Goal: Information Seeking & Learning: Learn about a topic

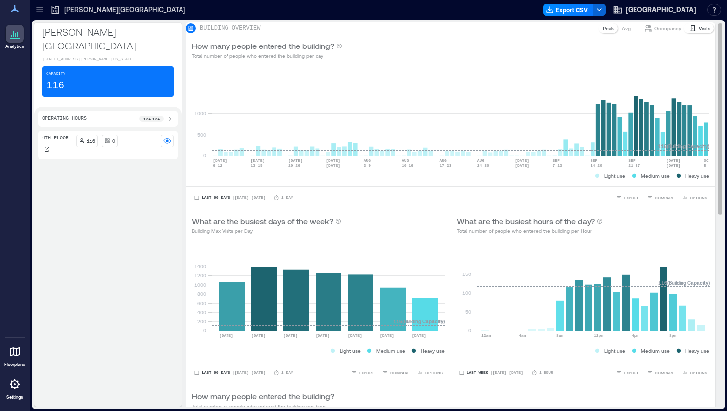
click at [663, 32] on p "Occupancy" at bounding box center [668, 28] width 27 height 8
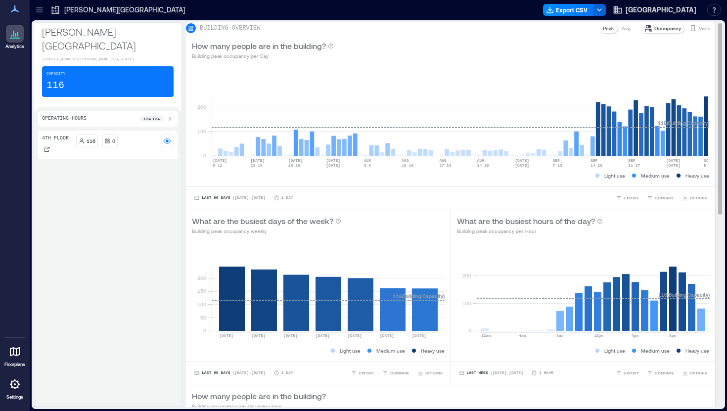
click at [691, 32] on div "Visits" at bounding box center [699, 28] width 29 height 10
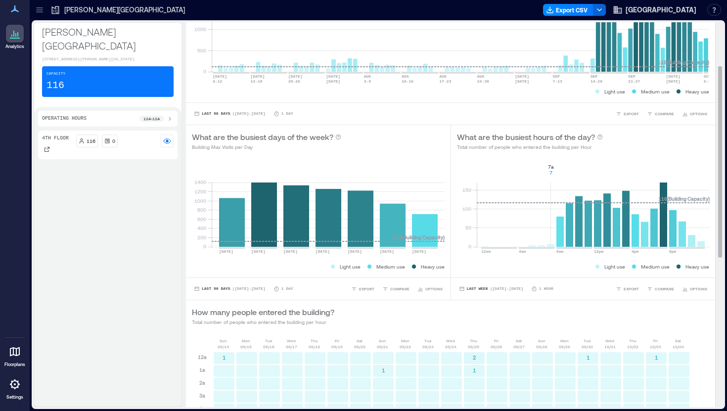
scroll to position [90, 0]
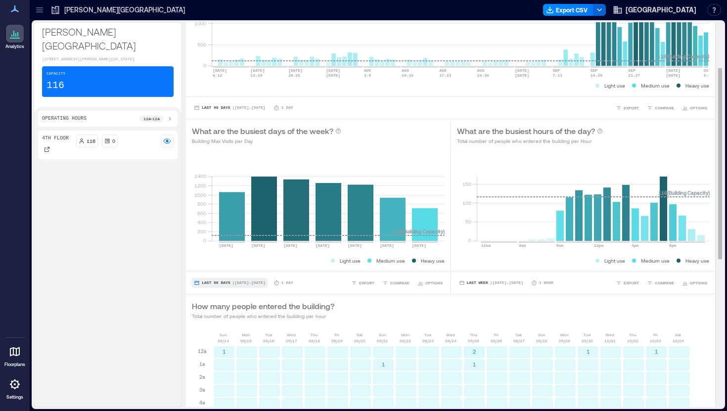
click at [224, 283] on span "Last 90 Days" at bounding box center [216, 283] width 29 height 0
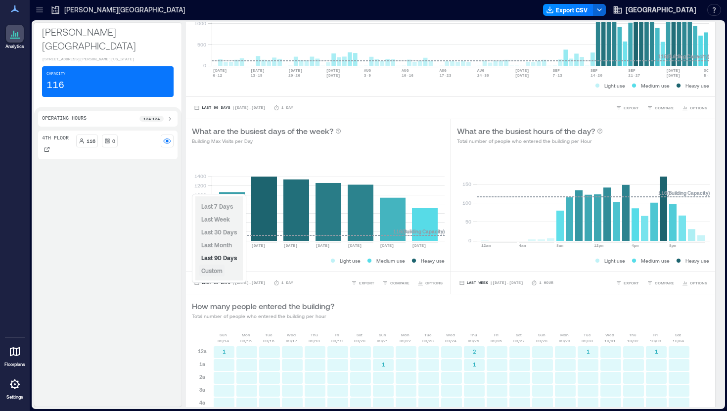
click at [214, 269] on span "Custom" at bounding box center [211, 270] width 21 height 7
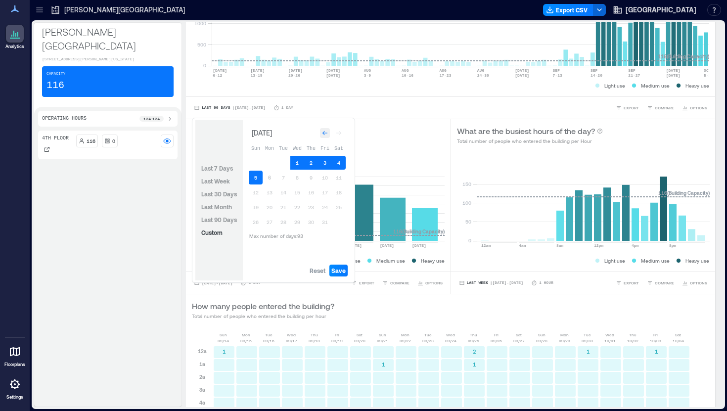
click at [327, 134] on icon "Go to previous month" at bounding box center [325, 133] width 6 height 6
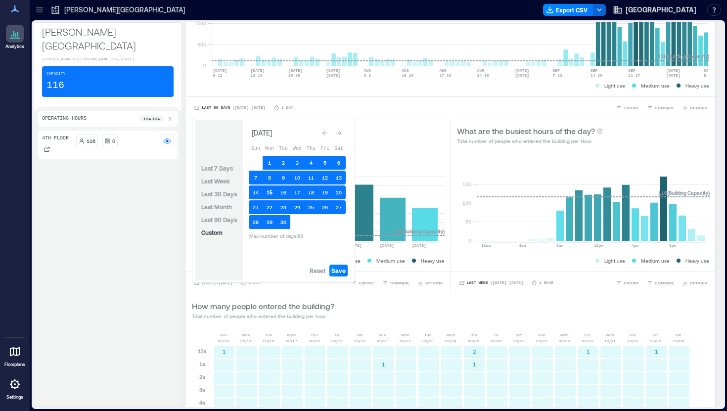
click at [270, 194] on button "15" at bounding box center [270, 193] width 14 height 14
click at [269, 195] on button "15" at bounding box center [270, 193] width 14 height 14
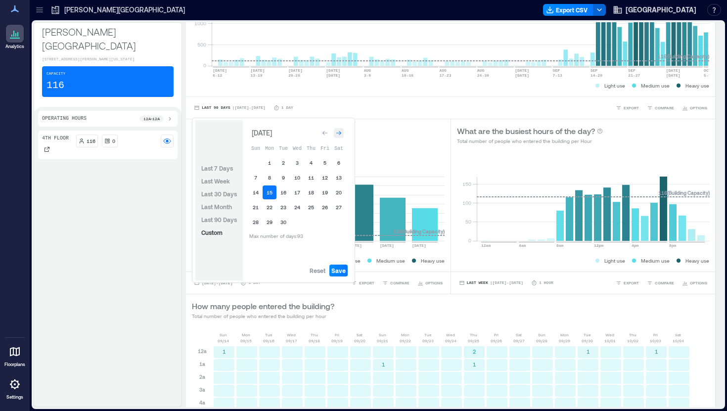
click at [339, 135] on icon "Go to next month" at bounding box center [339, 133] width 6 height 6
click at [255, 178] on button "5" at bounding box center [256, 178] width 14 height 14
click at [340, 271] on span "Save" at bounding box center [339, 271] width 14 height 8
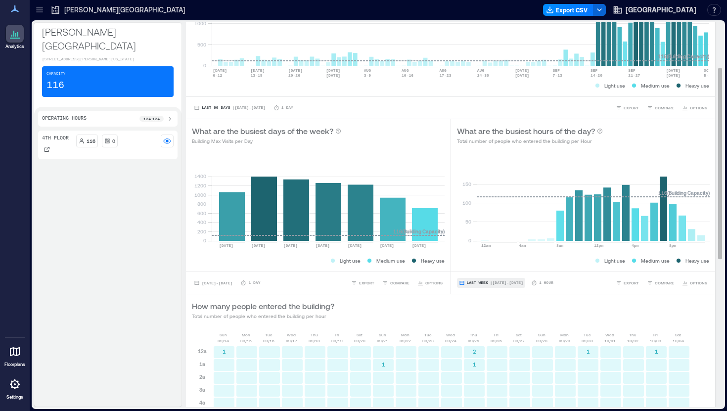
click at [498, 283] on span "| Sep 28 - Oct 4" at bounding box center [506, 283] width 33 height 0
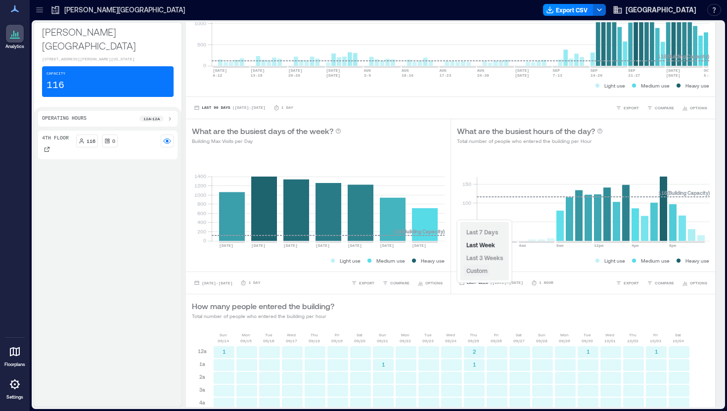
click at [483, 271] on span "Custom" at bounding box center [477, 270] width 21 height 7
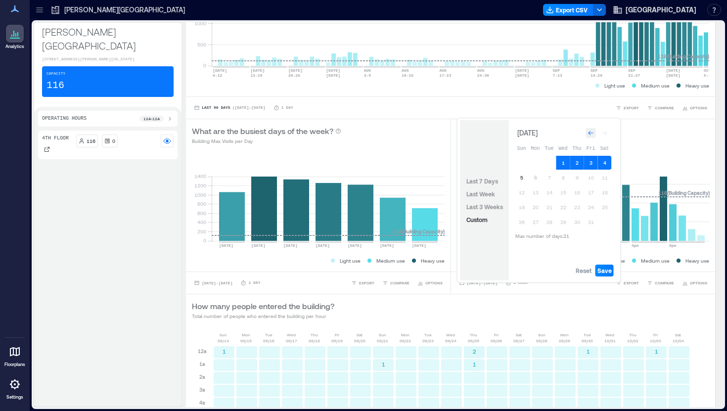
click at [588, 131] on icon "Go to previous month" at bounding box center [591, 133] width 6 height 6
click at [535, 188] on button "15" at bounding box center [536, 193] width 14 height 14
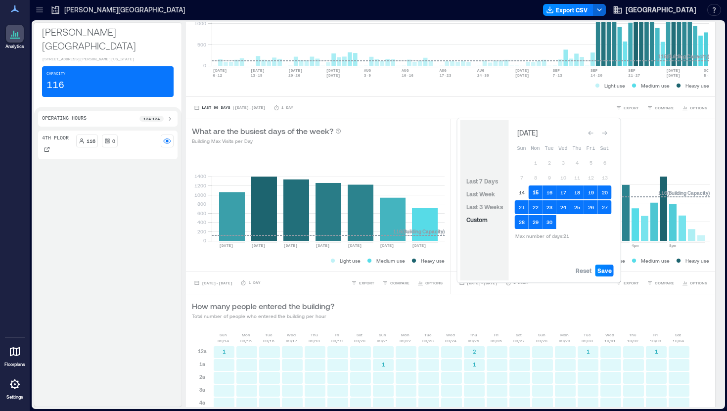
click at [535, 193] on button "15" at bounding box center [536, 193] width 14 height 14
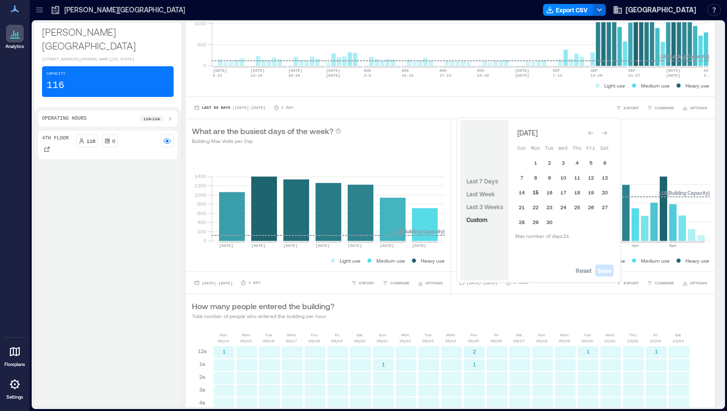
click at [535, 193] on button "15" at bounding box center [536, 193] width 14 height 14
click at [607, 129] on div "Go to next month" at bounding box center [605, 133] width 10 height 10
click at [520, 175] on button "5" at bounding box center [522, 178] width 14 height 14
click at [611, 270] on span "Save" at bounding box center [605, 271] width 14 height 8
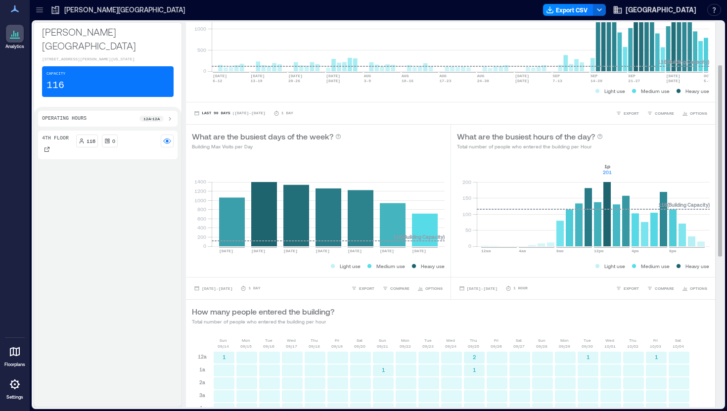
scroll to position [0, 0]
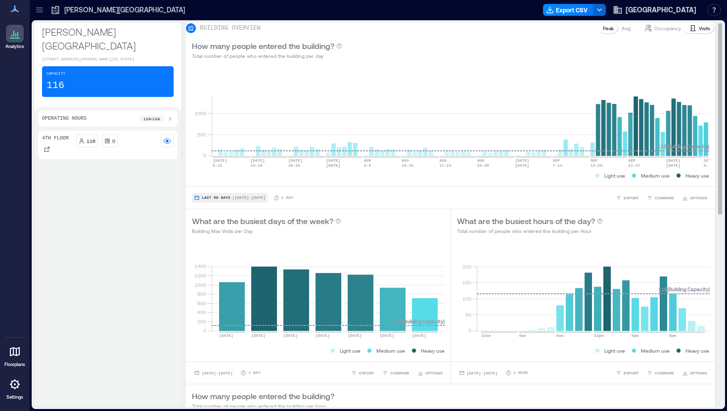
click at [215, 198] on span "Last 90 Days" at bounding box center [216, 198] width 29 height 0
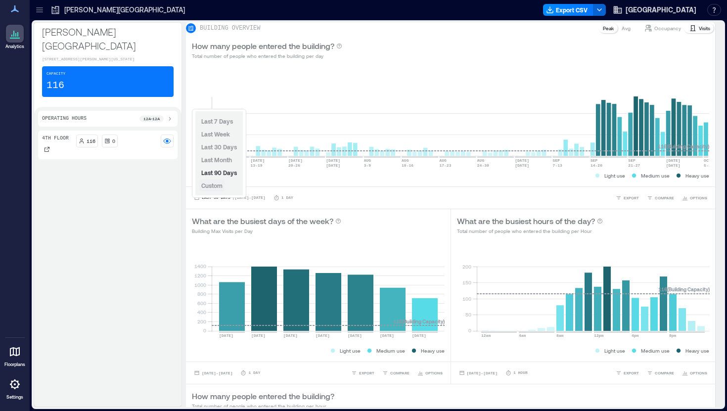
click at [217, 185] on span "Custom" at bounding box center [211, 185] width 21 height 7
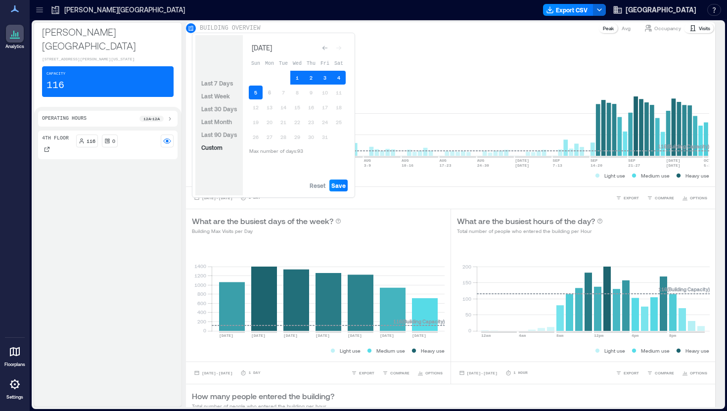
click at [316, 48] on div "[DATE]" at bounding box center [297, 48] width 97 height 14
click at [323, 48] on icon "Go to previous month" at bounding box center [325, 48] width 6 height 6
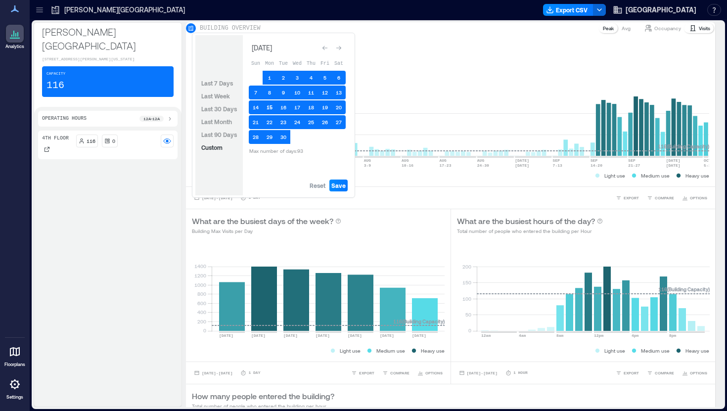
click at [268, 106] on button "15" at bounding box center [270, 107] width 14 height 14
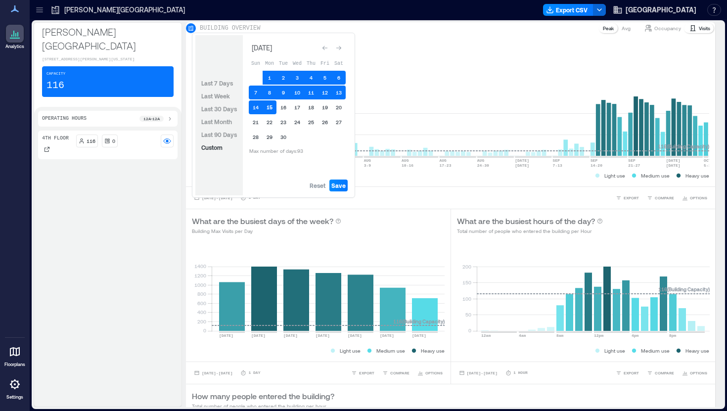
click at [270, 106] on button "15" at bounding box center [270, 107] width 14 height 14
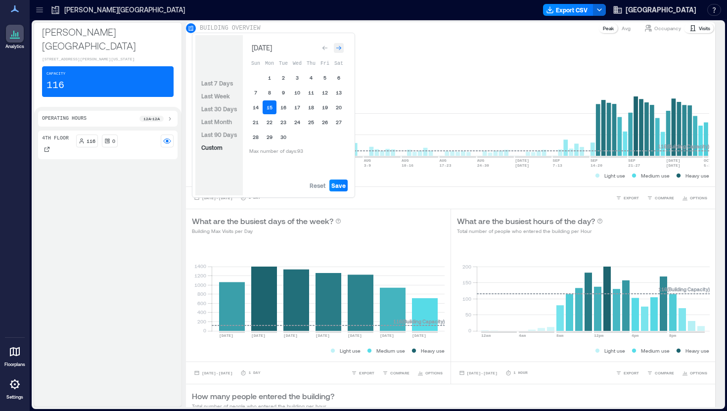
click at [341, 48] on icon "Go to next month" at bounding box center [339, 48] width 6 height 6
click at [254, 94] on button "5" at bounding box center [256, 93] width 14 height 14
click at [343, 185] on span "Save" at bounding box center [339, 186] width 14 height 8
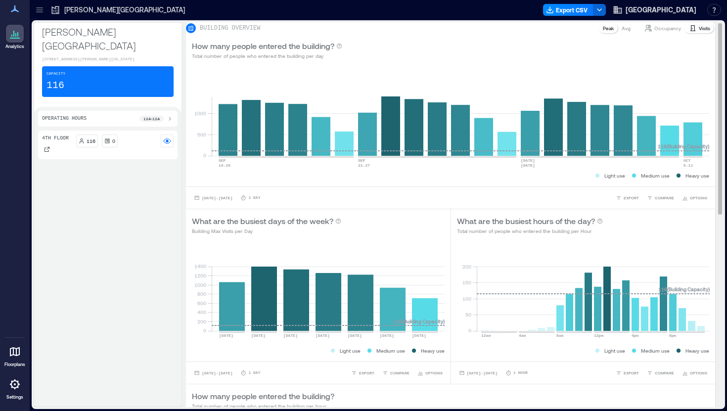
click at [622, 32] on p "Avg" at bounding box center [626, 28] width 9 height 8
click at [622, 53] on div "How many people entered the building? Total number of people who entered the bu…" at bounding box center [451, 50] width 518 height 20
click at [605, 32] on p "Peak" at bounding box center [608, 28] width 11 height 8
click at [622, 32] on p "Avg" at bounding box center [626, 28] width 9 height 8
click at [618, 60] on div "How many people entered the building? Total number of people who entered the bu…" at bounding box center [451, 50] width 518 height 20
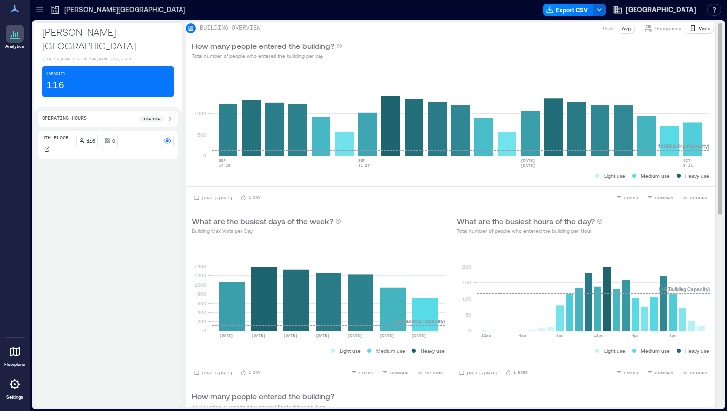
click at [659, 32] on p "Occupancy" at bounding box center [668, 28] width 27 height 8
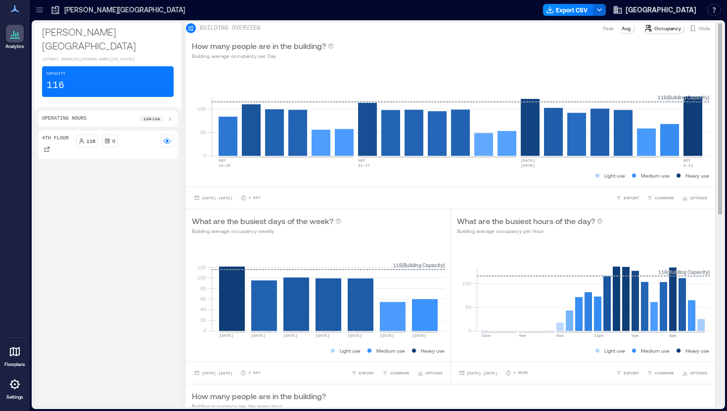
click at [699, 32] on p "Visits" at bounding box center [704, 28] width 11 height 8
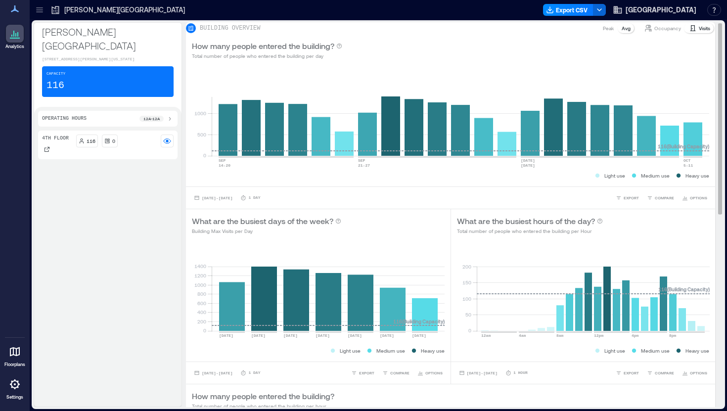
click at [603, 30] on p "Peak" at bounding box center [608, 28] width 11 height 8
click at [603, 32] on p "Peak" at bounding box center [608, 28] width 11 height 8
click at [566, 76] on div "0 500 1000 SEP 14-20 SEP 21-27 SEP 28 OCT 4 OCT 5-11 116 ( Building Capacity ) …" at bounding box center [451, 126] width 530 height 121
click at [662, 29] on div "Occupancy" at bounding box center [663, 28] width 45 height 10
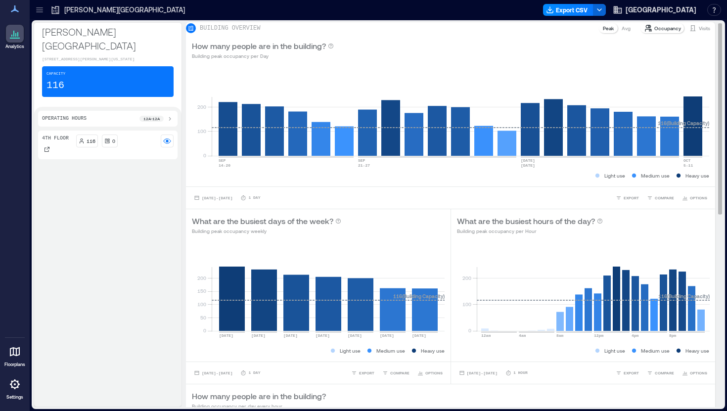
click at [699, 32] on p "Visits" at bounding box center [704, 28] width 11 height 8
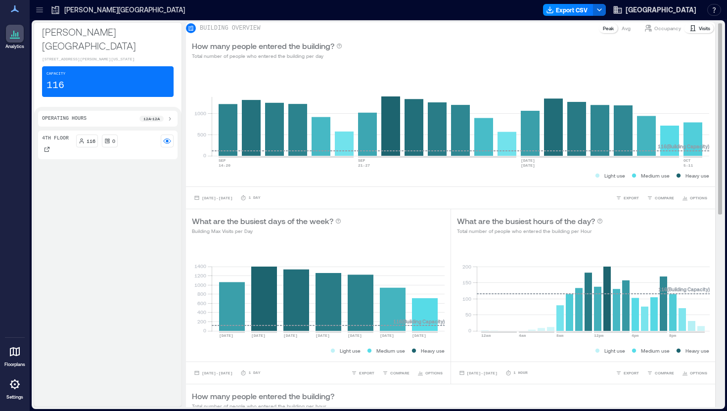
click at [622, 32] on p "Avg" at bounding box center [626, 28] width 9 height 8
click at [702, 32] on p "Visits" at bounding box center [704, 28] width 11 height 8
click at [625, 33] on div "Avg" at bounding box center [626, 28] width 17 height 10
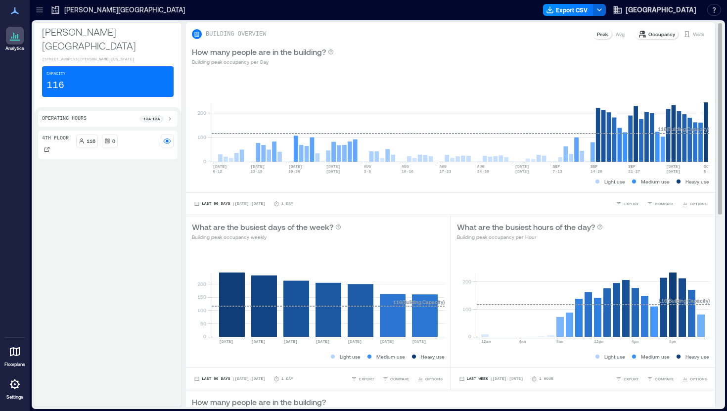
click at [696, 35] on p "Visits" at bounding box center [698, 34] width 11 height 8
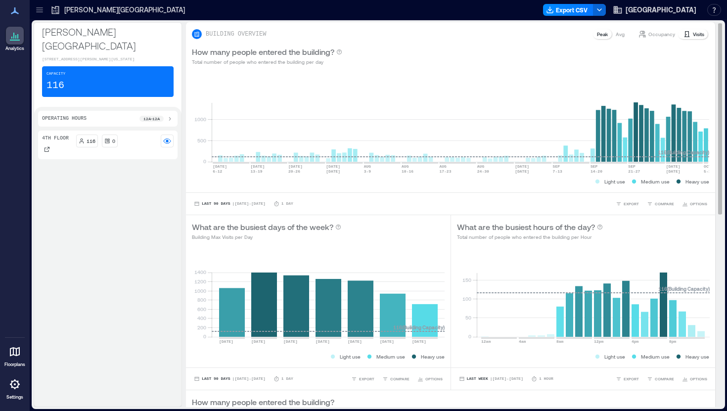
click at [625, 35] on p "Avg" at bounding box center [620, 34] width 9 height 8
click at [621, 36] on p "Avg" at bounding box center [620, 34] width 9 height 8
click at [234, 379] on span "| Jul 6 - Oct 5" at bounding box center [249, 379] width 33 height 0
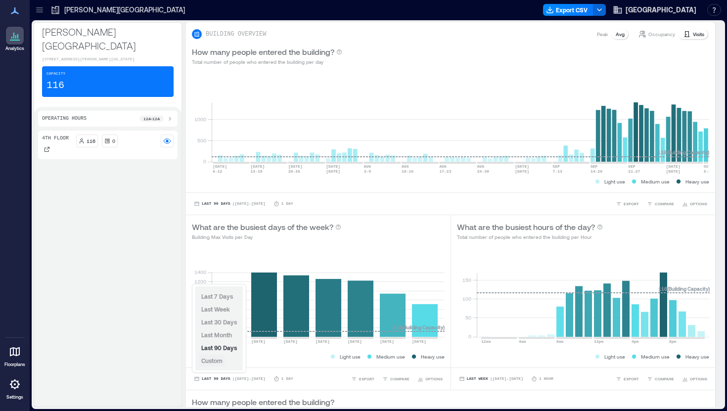
click at [219, 361] on span "Custom" at bounding box center [211, 360] width 21 height 7
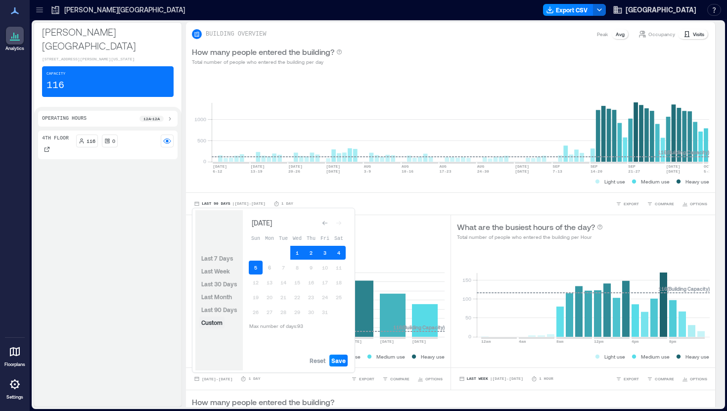
click at [218, 323] on span "Custom" at bounding box center [211, 322] width 21 height 7
click at [324, 221] on icon "Go to previous month" at bounding box center [325, 223] width 6 height 6
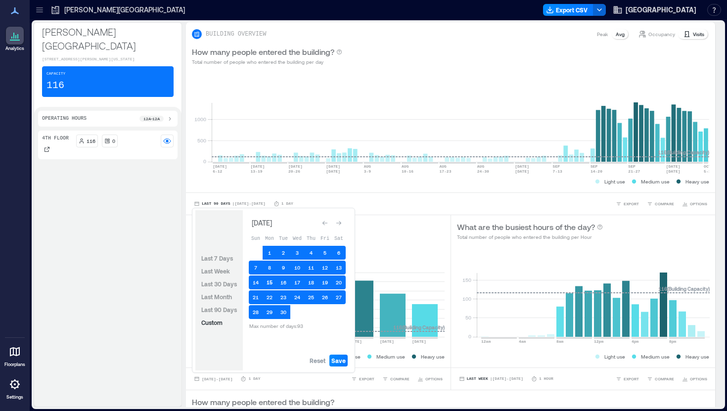
click at [269, 282] on button "15" at bounding box center [270, 283] width 14 height 14
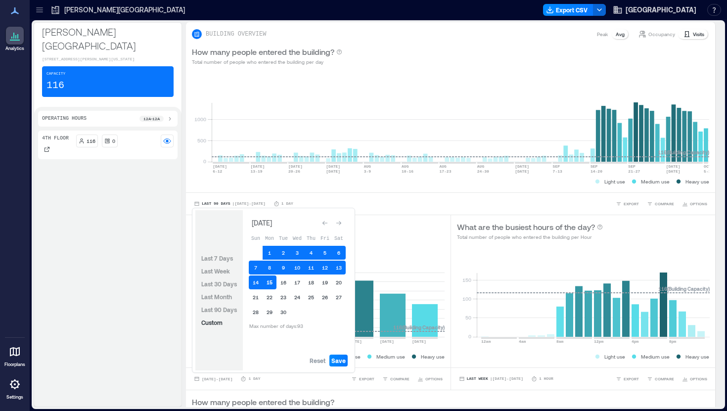
click at [269, 284] on button "15" at bounding box center [270, 283] width 14 height 14
click at [341, 223] on icon "Go to next month" at bounding box center [339, 223] width 6 height 6
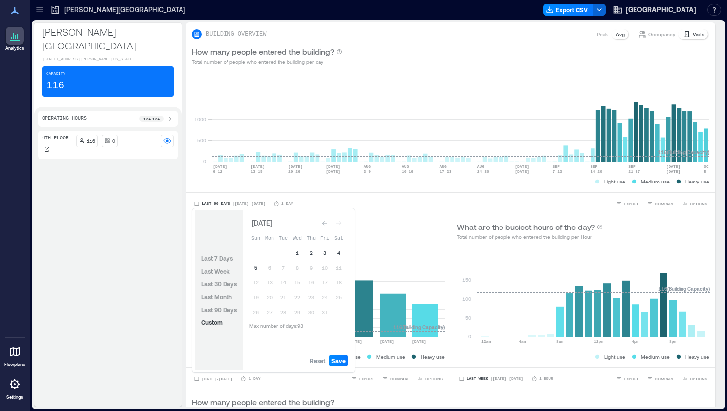
click at [256, 266] on button "5" at bounding box center [256, 268] width 14 height 14
click at [339, 361] on span "Save" at bounding box center [339, 361] width 14 height 8
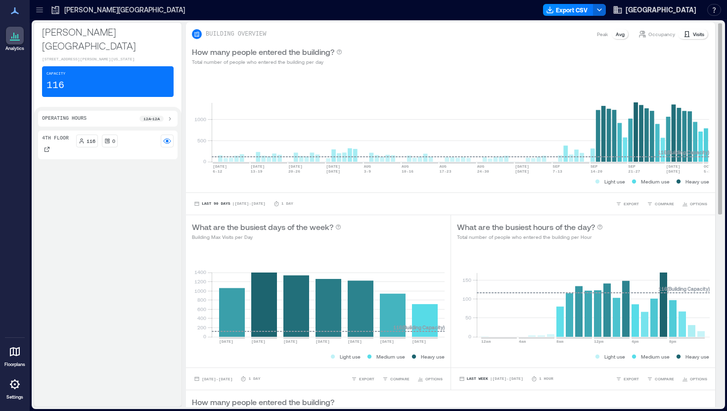
click at [625, 36] on p "Avg" at bounding box center [620, 34] width 9 height 8
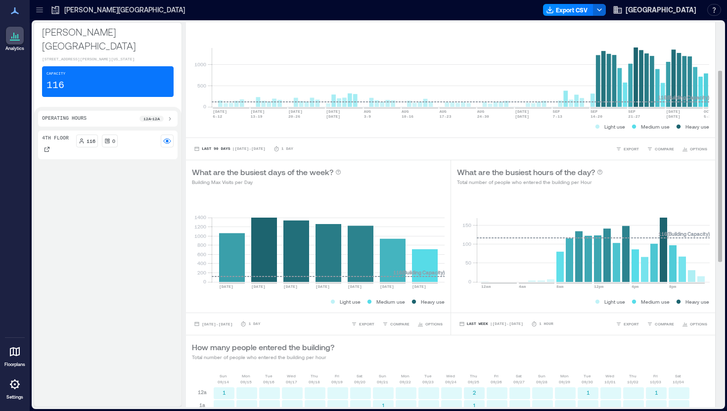
scroll to position [103, 0]
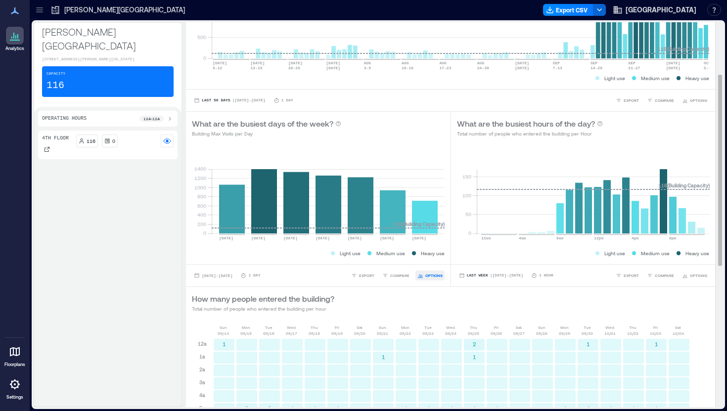
click at [431, 275] on span "OPTIONS" at bounding box center [434, 276] width 17 height 6
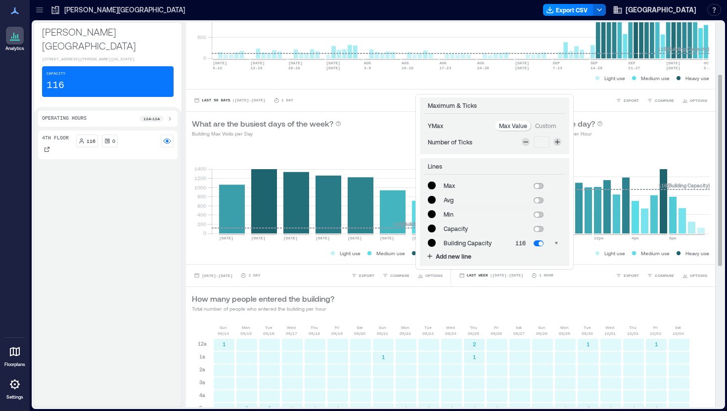
click at [539, 202] on span at bounding box center [539, 200] width 10 height 6
type input "*******"
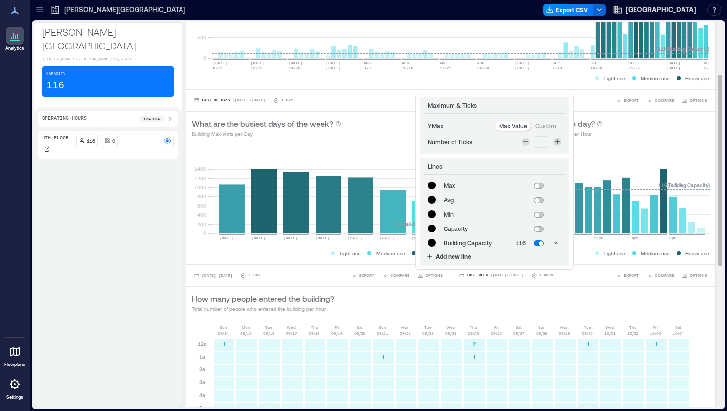
type input "*******"
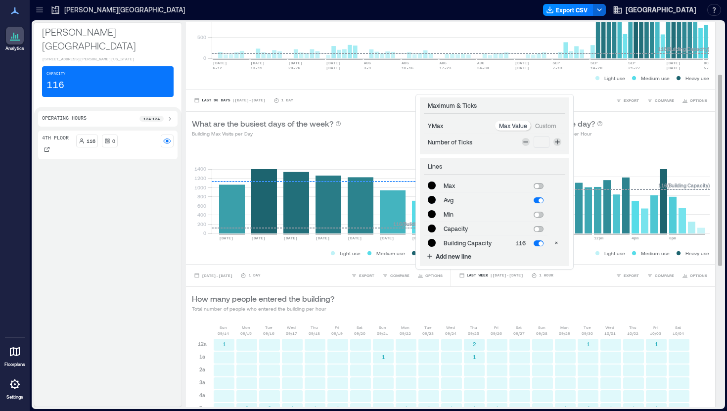
type input "*******"
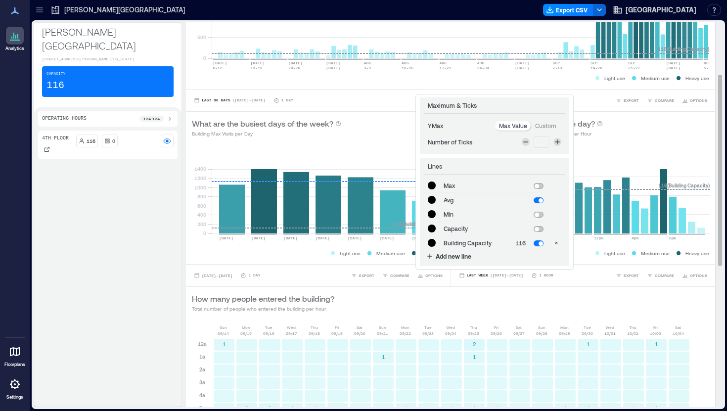
type input "*******"
click at [537, 242] on span at bounding box center [539, 244] width 10 height 6
type input "*******"
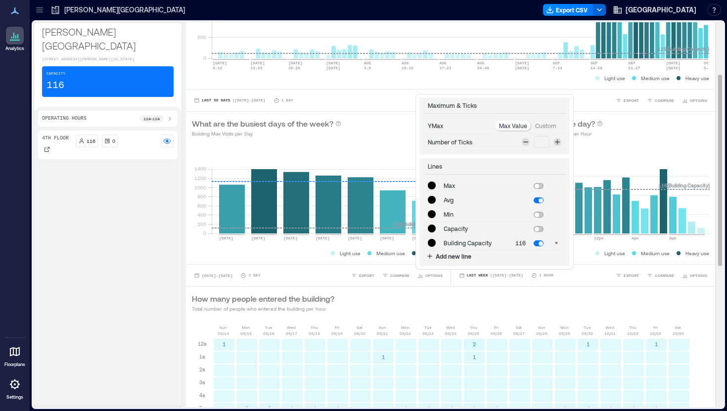
type input "*******"
click at [540, 214] on span at bounding box center [539, 215] width 10 height 6
type input "*******"
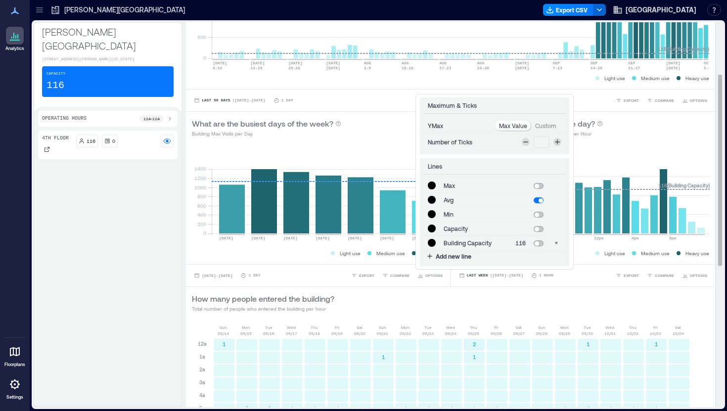
type input "*******"
click at [540, 214] on span at bounding box center [541, 215] width 4 height 4
type input "*******"
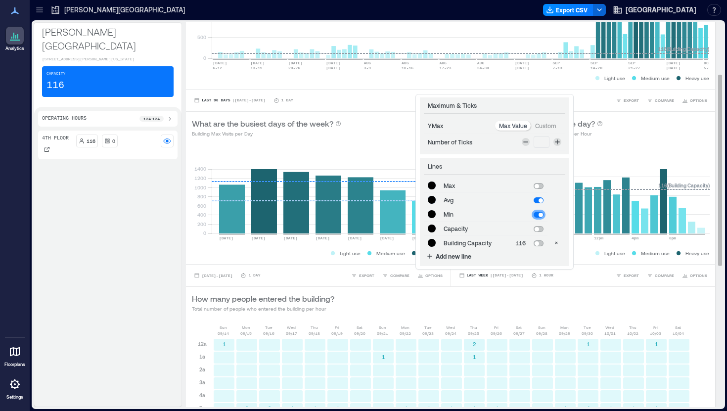
type input "*******"
click at [539, 203] on span at bounding box center [539, 200] width 10 height 6
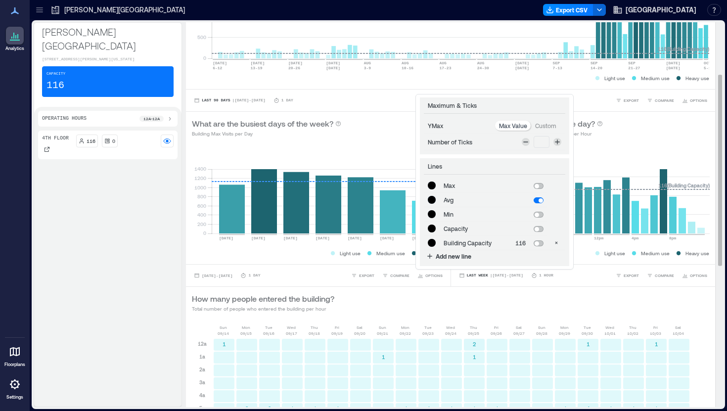
type input "*******"
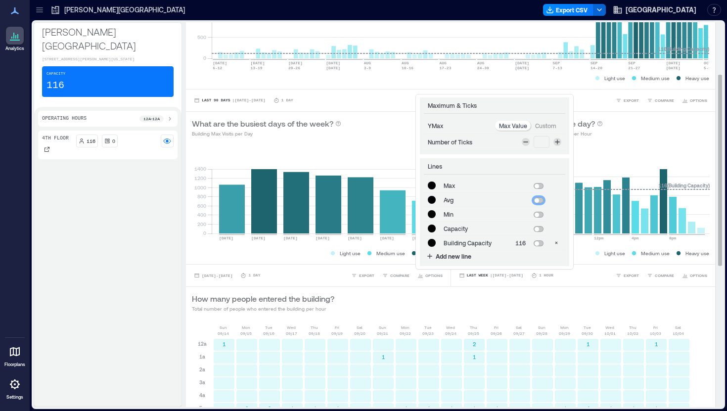
click at [589, 302] on div "How many people entered the building? Total number of people who entered the bu…" at bounding box center [451, 303] width 518 height 20
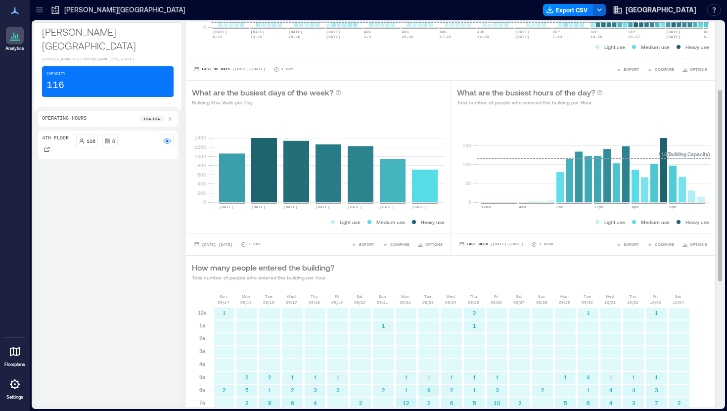
scroll to position [0, 0]
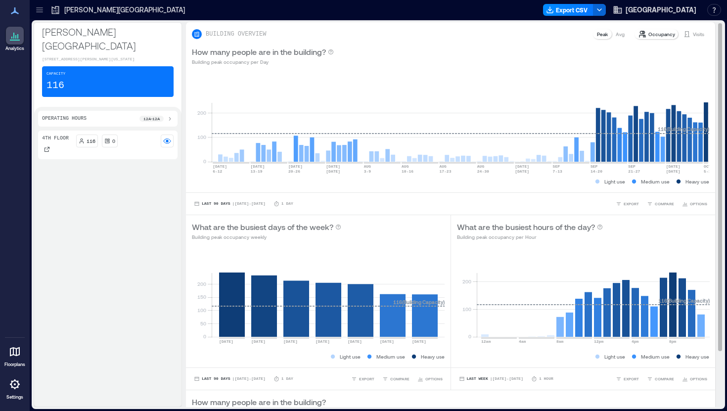
click at [620, 33] on p "Avg" at bounding box center [620, 34] width 9 height 8
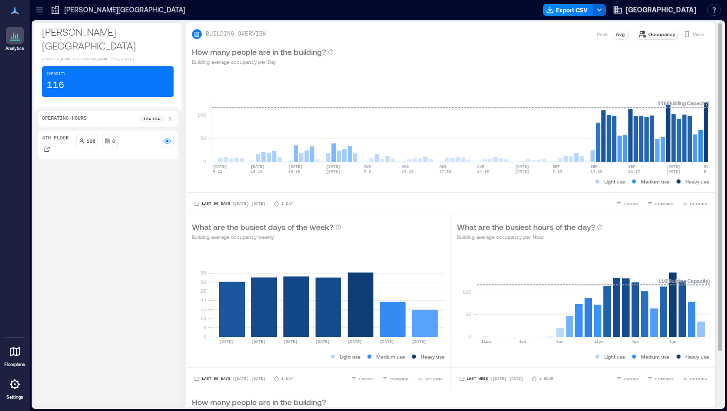
click at [604, 33] on p "Peak" at bounding box center [602, 34] width 11 height 8
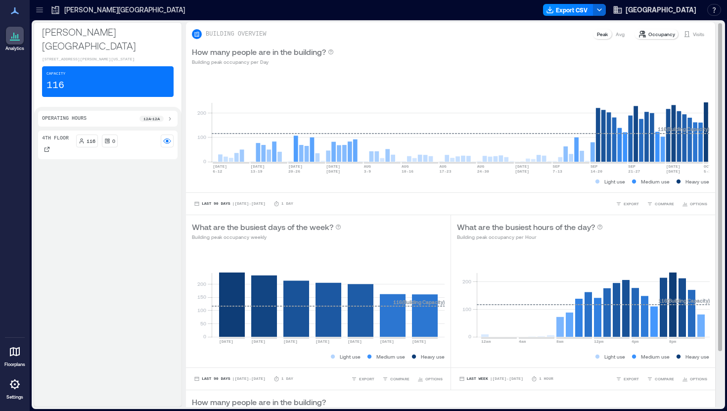
click at [619, 33] on p "Avg" at bounding box center [620, 34] width 9 height 8
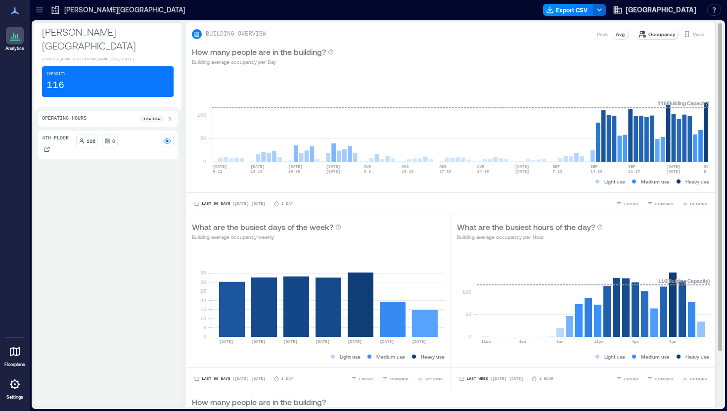
click at [603, 35] on p "Peak" at bounding box center [602, 34] width 11 height 8
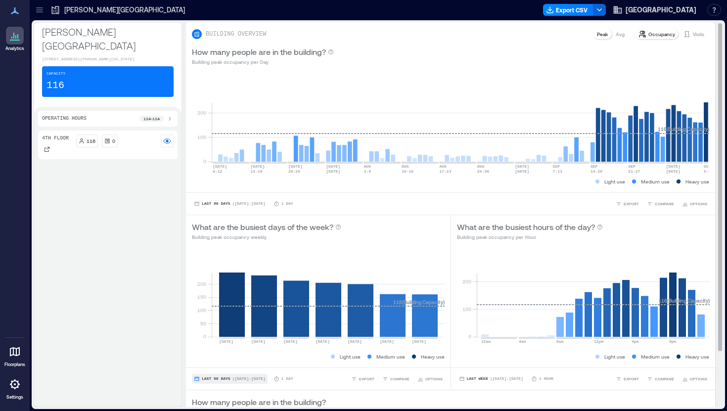
click at [214, 376] on button "Last 90 Days | [DATE] - [DATE]" at bounding box center [230, 379] width 76 height 10
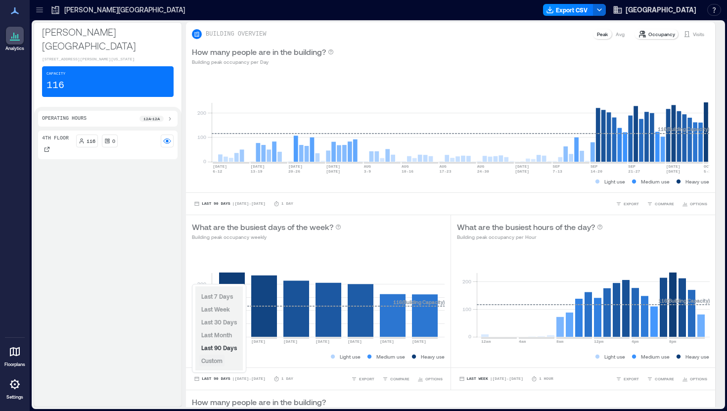
click at [217, 359] on span "Custom" at bounding box center [211, 360] width 21 height 7
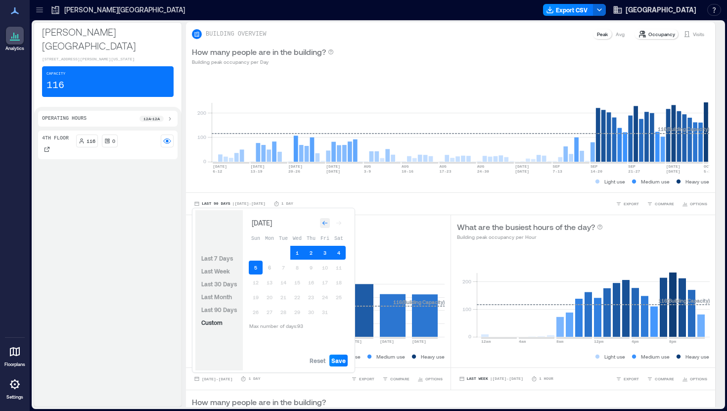
click at [324, 220] on div "Go to previous month" at bounding box center [325, 223] width 10 height 10
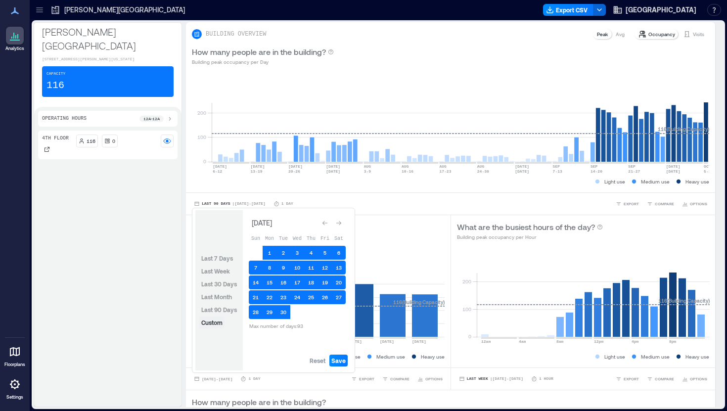
click at [218, 322] on span "Custom" at bounding box center [211, 322] width 21 height 7
click at [269, 281] on button "15" at bounding box center [270, 283] width 14 height 14
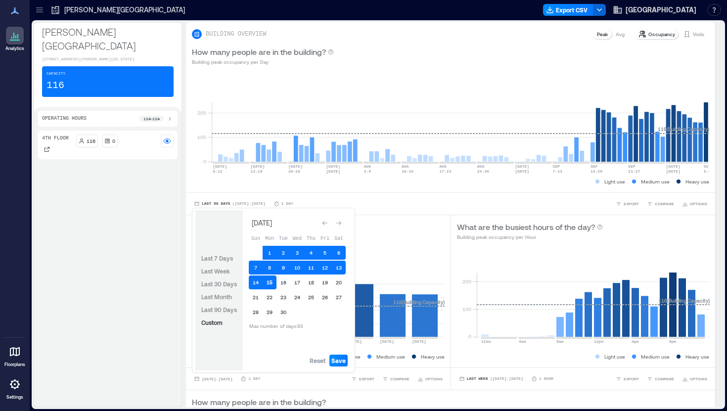
click at [269, 285] on button "15" at bounding box center [270, 283] width 14 height 14
click at [342, 220] on div "Go to next month" at bounding box center [339, 223] width 10 height 10
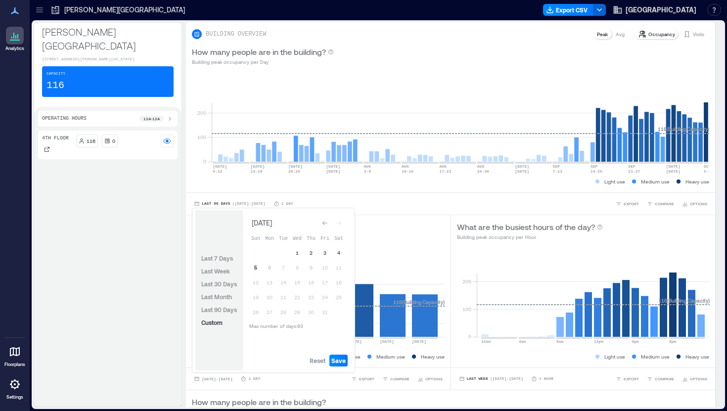
click at [256, 268] on button "5" at bounding box center [256, 268] width 14 height 14
click at [340, 363] on span "Save" at bounding box center [339, 361] width 14 height 8
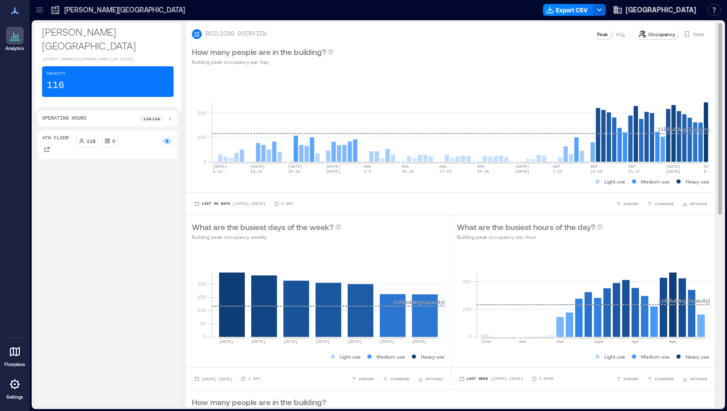
click at [625, 37] on p "Avg" at bounding box center [620, 34] width 9 height 8
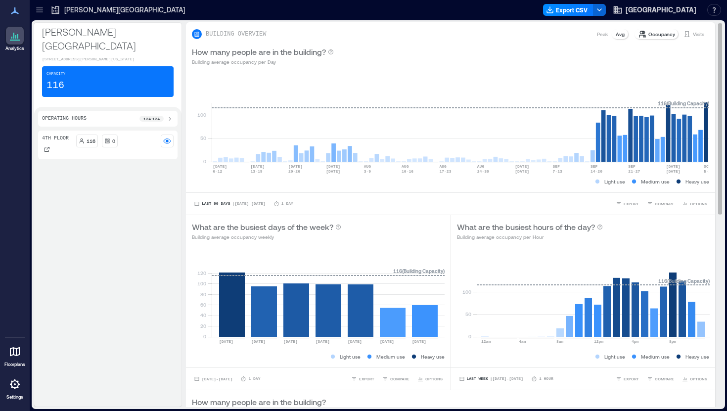
click at [600, 37] on p "Peak" at bounding box center [602, 34] width 11 height 8
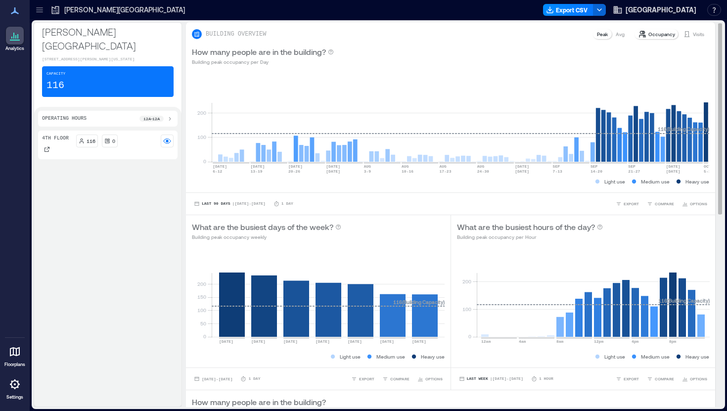
click at [624, 35] on p "Avg" at bounding box center [620, 34] width 9 height 8
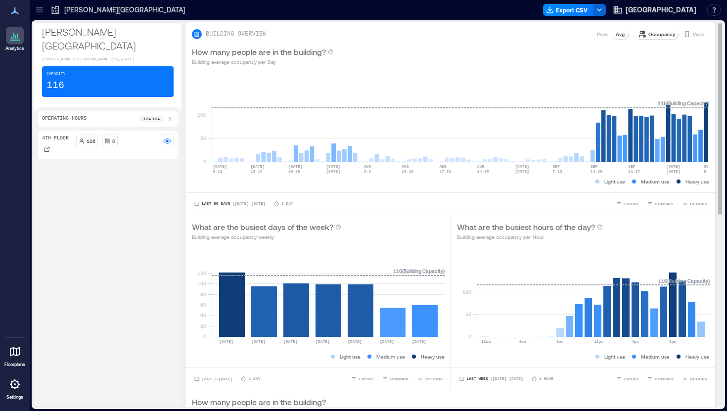
click at [605, 35] on p "Peak" at bounding box center [602, 34] width 11 height 8
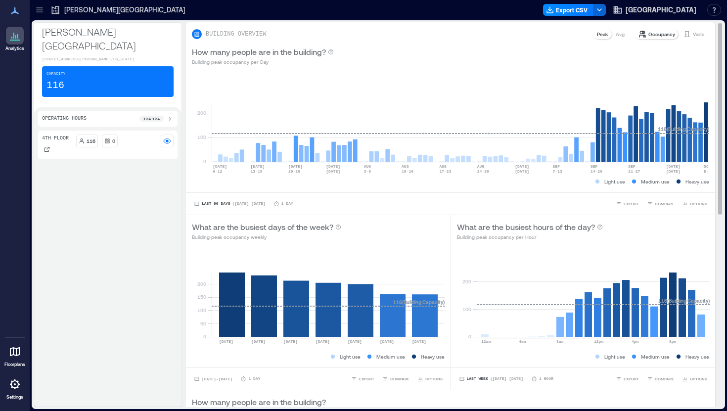
click at [623, 34] on p "Avg" at bounding box center [620, 34] width 9 height 8
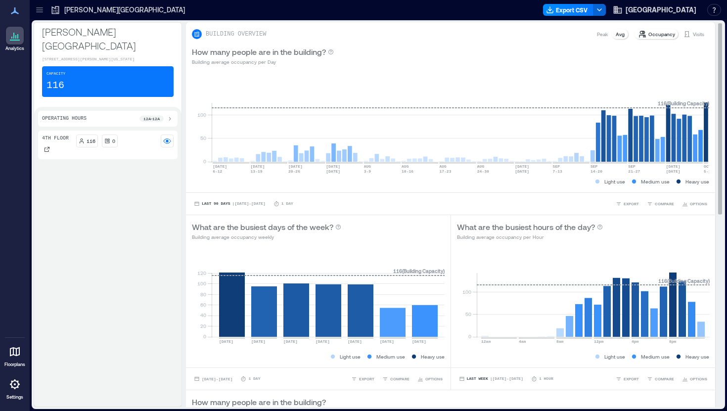
click at [601, 36] on p "Peak" at bounding box center [602, 34] width 11 height 8
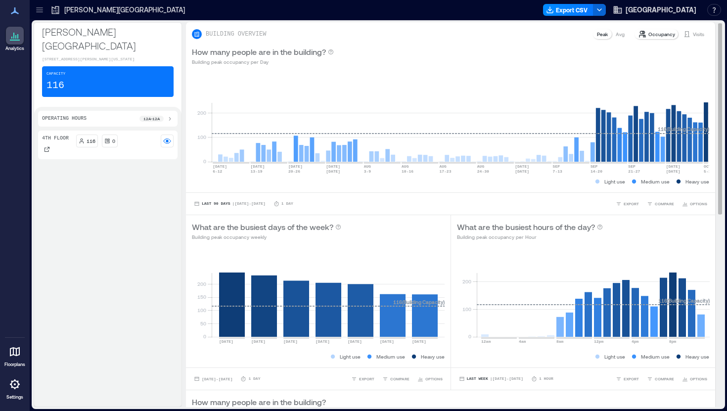
click at [621, 33] on p "Avg" at bounding box center [620, 34] width 9 height 8
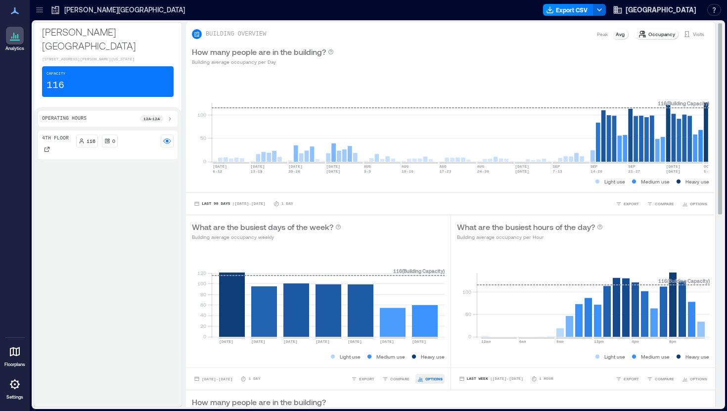
click at [425, 378] on button "OPTIONS" at bounding box center [430, 379] width 29 height 10
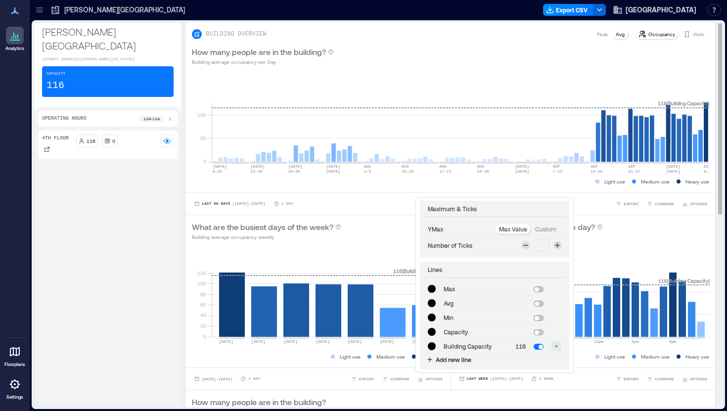
click at [555, 348] on icon "button" at bounding box center [557, 346] width 6 height 6
type input "*******"
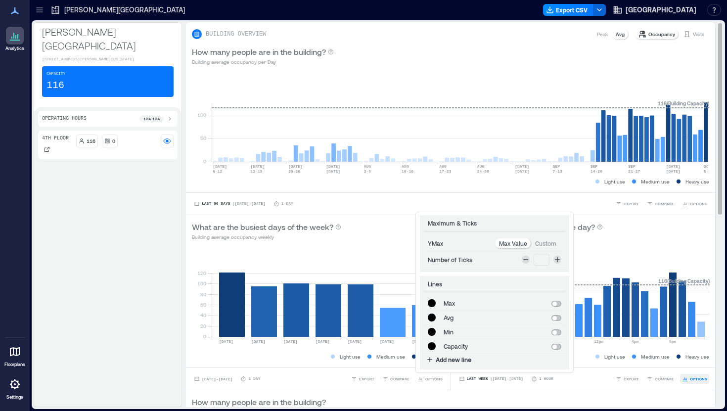
click at [696, 381] on span "OPTIONS" at bounding box center [698, 379] width 17 height 6
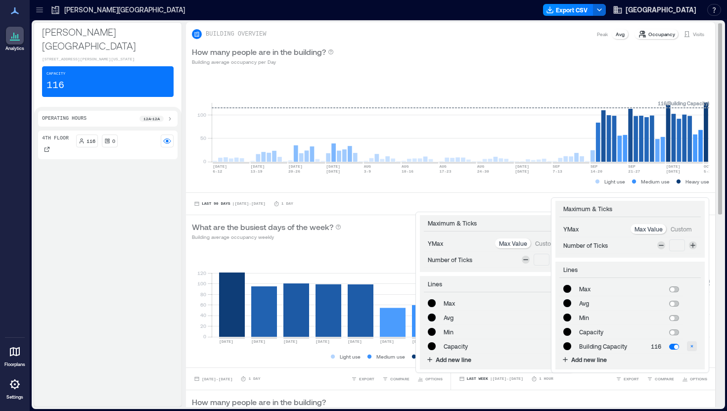
click at [694, 347] on icon "button" at bounding box center [692, 346] width 6 height 6
type input "*******"
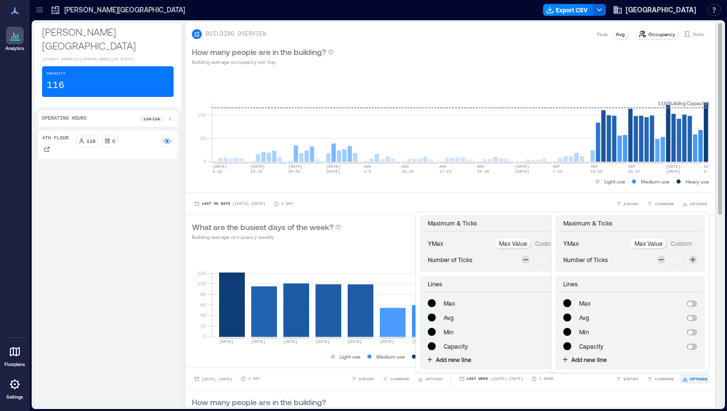
click at [694, 381] on span "OPTIONS" at bounding box center [698, 379] width 17 height 6
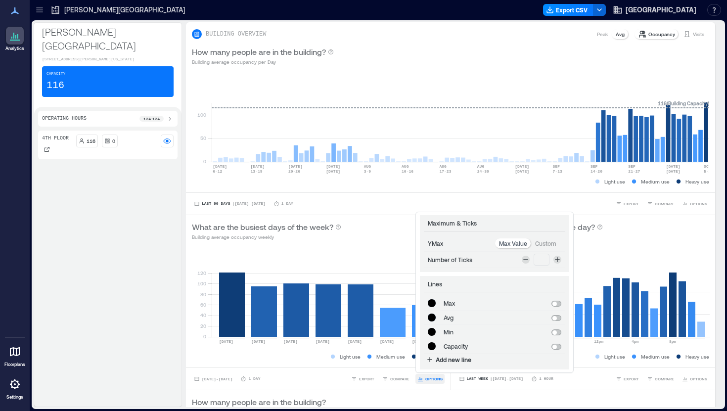
click at [431, 379] on span "OPTIONS" at bounding box center [434, 379] width 17 height 6
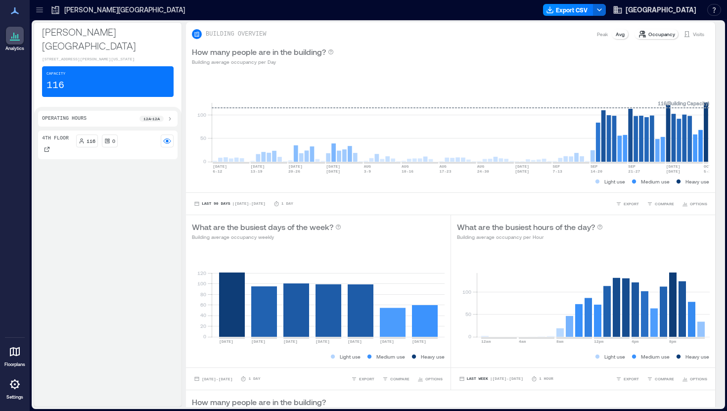
click at [695, 36] on p "Visits" at bounding box center [698, 34] width 11 height 8
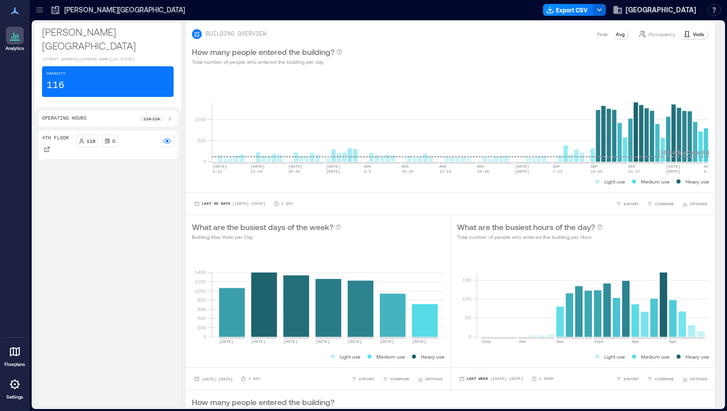
click at [603, 36] on p "Peak" at bounding box center [602, 34] width 11 height 8
click at [622, 34] on p "Avg" at bounding box center [620, 34] width 9 height 8
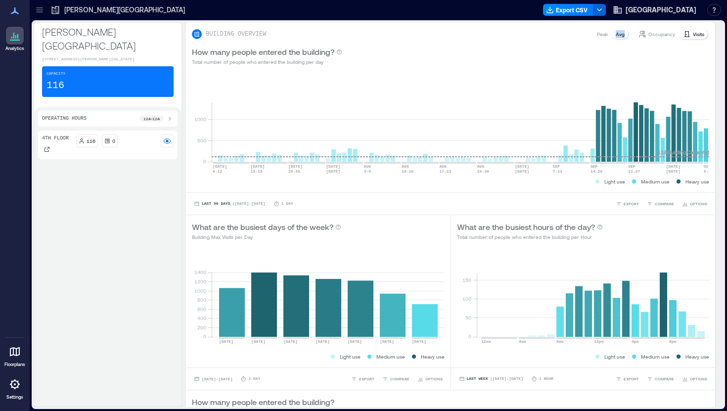
click at [622, 34] on p "Avg" at bounding box center [620, 34] width 9 height 8
click at [604, 36] on p "Peak" at bounding box center [602, 34] width 11 height 8
click at [659, 31] on p "Occupancy" at bounding box center [662, 34] width 27 height 8
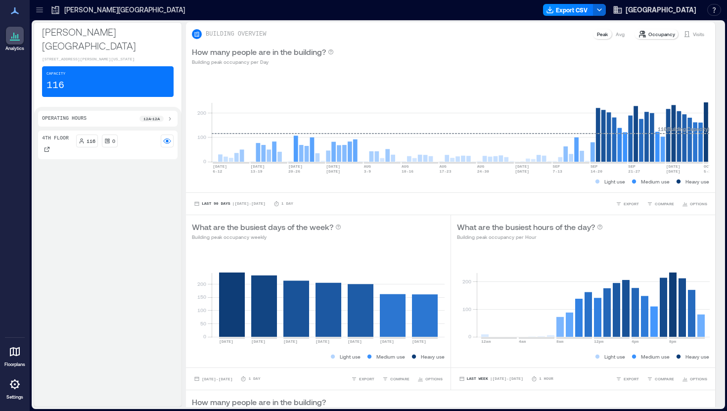
click at [624, 36] on p "Avg" at bounding box center [620, 34] width 9 height 8
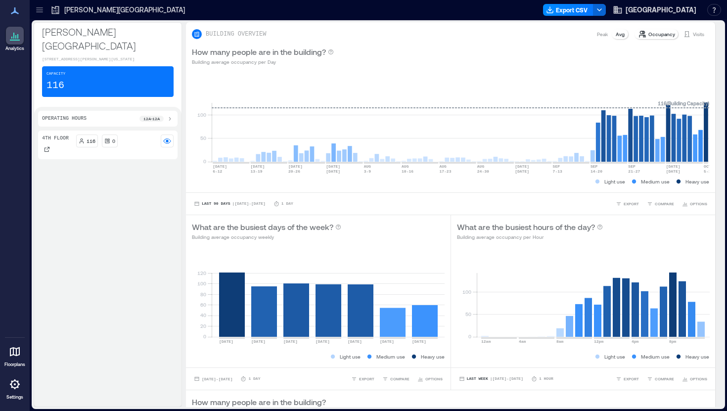
click at [597, 36] on div "Peak" at bounding box center [602, 34] width 19 height 10
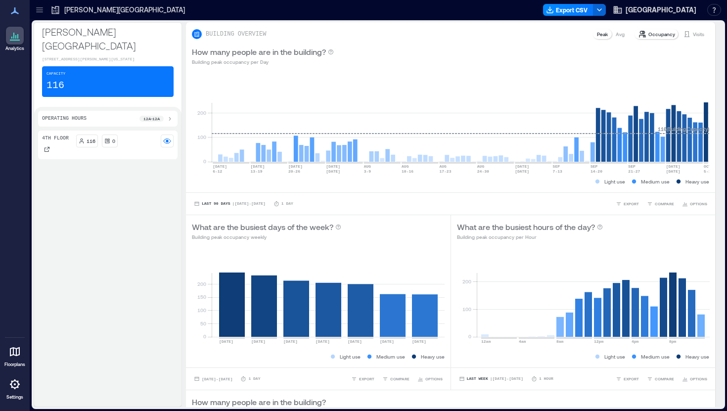
click at [619, 34] on p "Avg" at bounding box center [620, 34] width 9 height 8
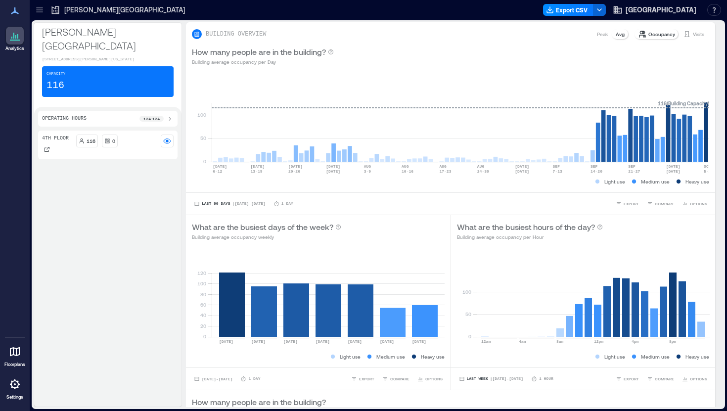
click at [600, 35] on p "Peak" at bounding box center [602, 34] width 11 height 8
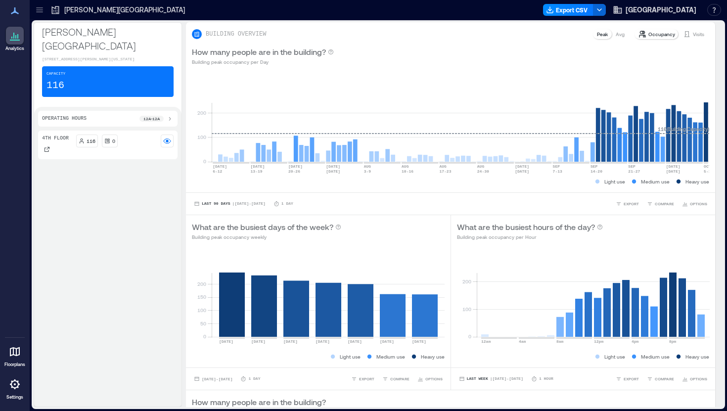
click at [620, 36] on p "Avg" at bounding box center [620, 34] width 9 height 8
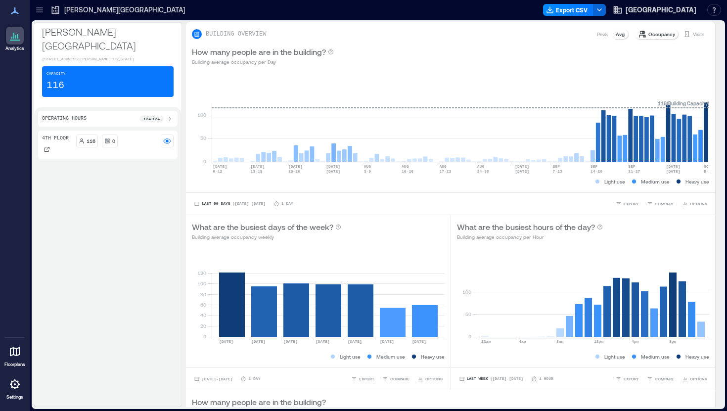
click at [605, 36] on p "Peak" at bounding box center [602, 34] width 11 height 8
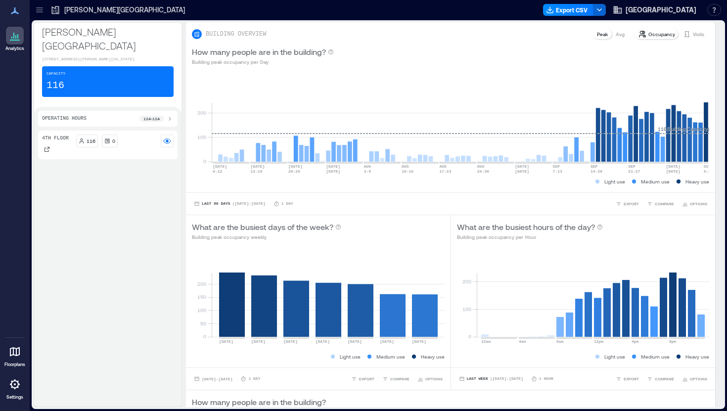
click at [621, 33] on p "Avg" at bounding box center [620, 34] width 9 height 8
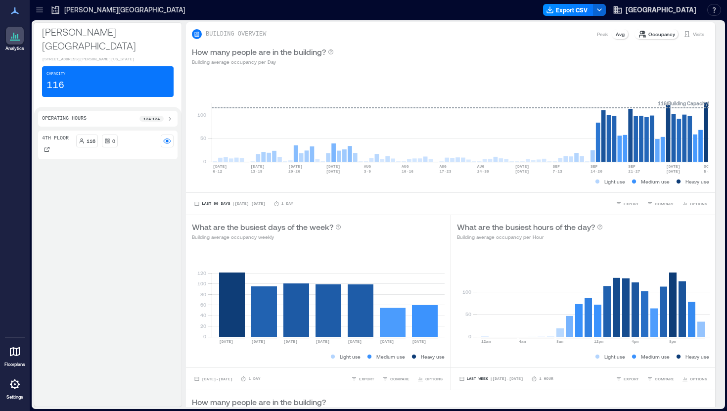
click at [621, 34] on p "Avg" at bounding box center [620, 34] width 9 height 8
click at [622, 37] on p "Avg" at bounding box center [620, 34] width 9 height 8
click at [603, 35] on p "Peak" at bounding box center [602, 34] width 11 height 8
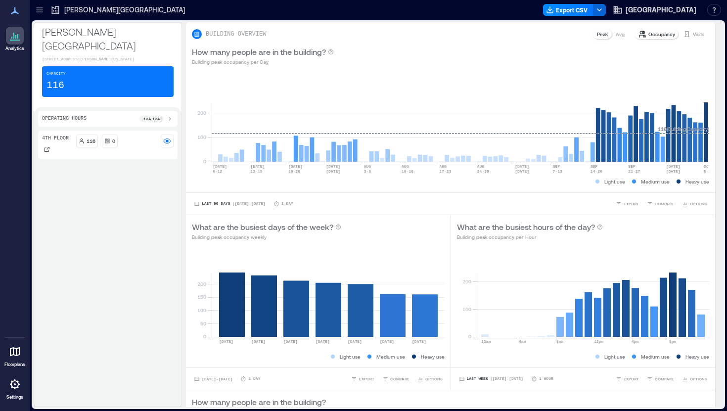
click at [700, 35] on p "Visits" at bounding box center [698, 34] width 11 height 8
